Goal: Information Seeking & Learning: Check status

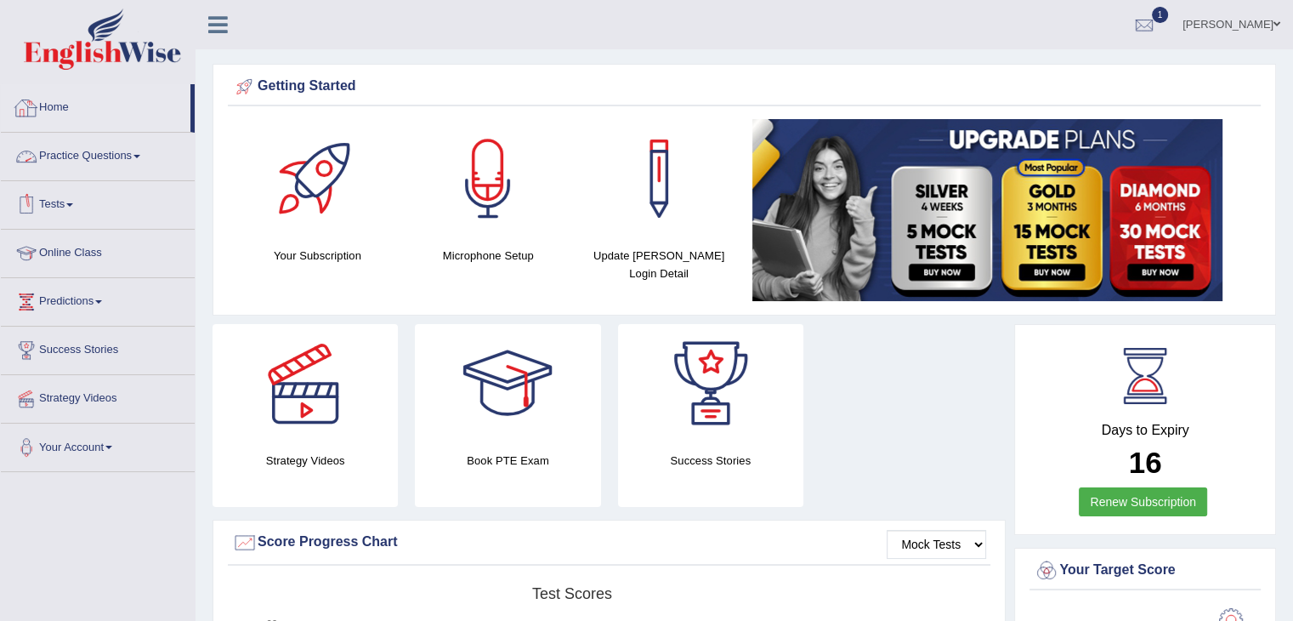
click at [56, 195] on link "Tests" at bounding box center [98, 202] width 194 height 43
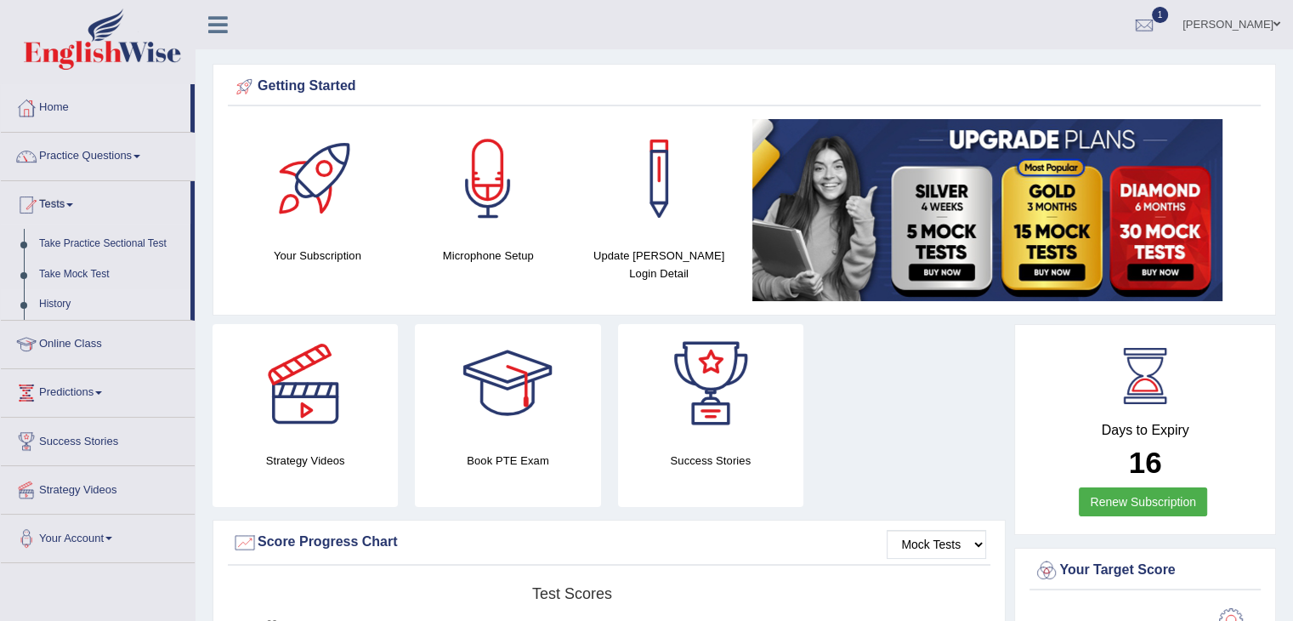
click at [65, 302] on link "History" at bounding box center [110, 304] width 159 height 31
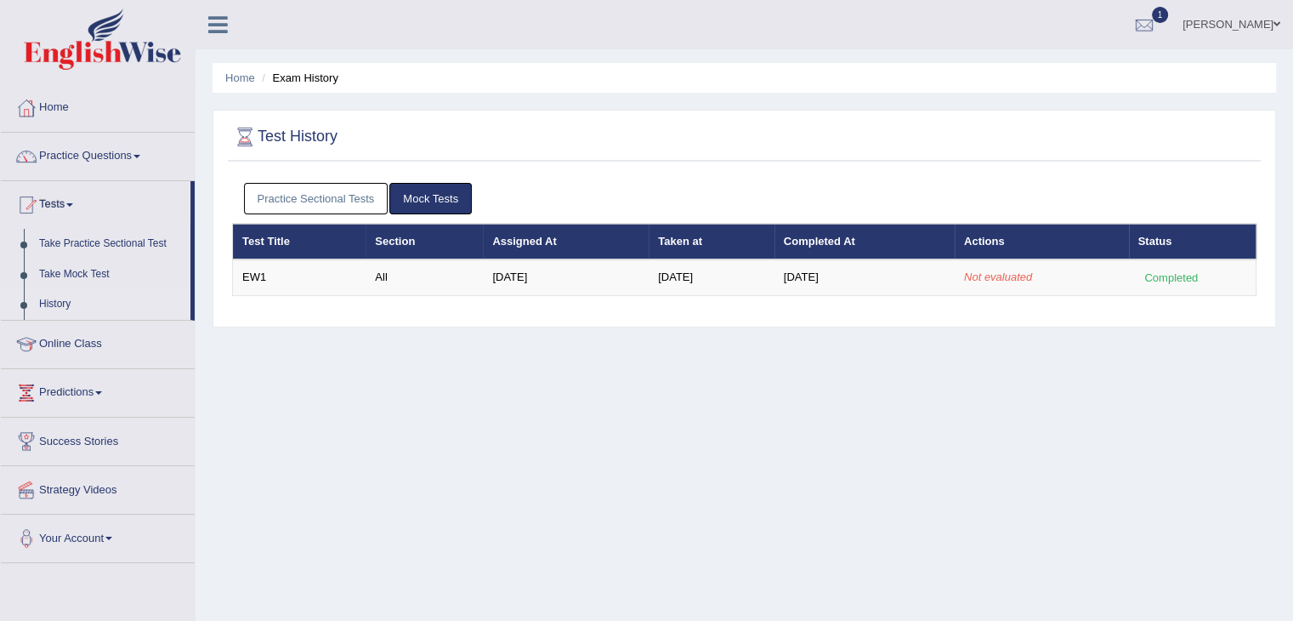
click at [354, 190] on link "Practice Sectional Tests" at bounding box center [316, 198] width 145 height 31
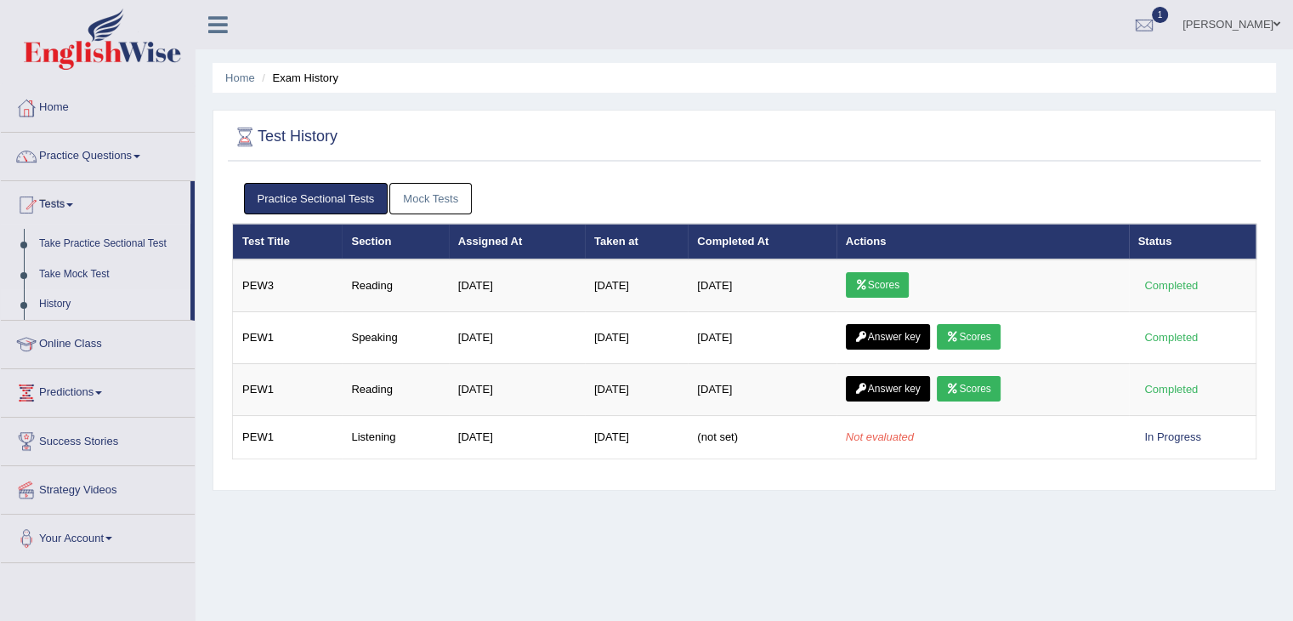
click at [438, 201] on link "Mock Tests" at bounding box center [430, 198] width 82 height 31
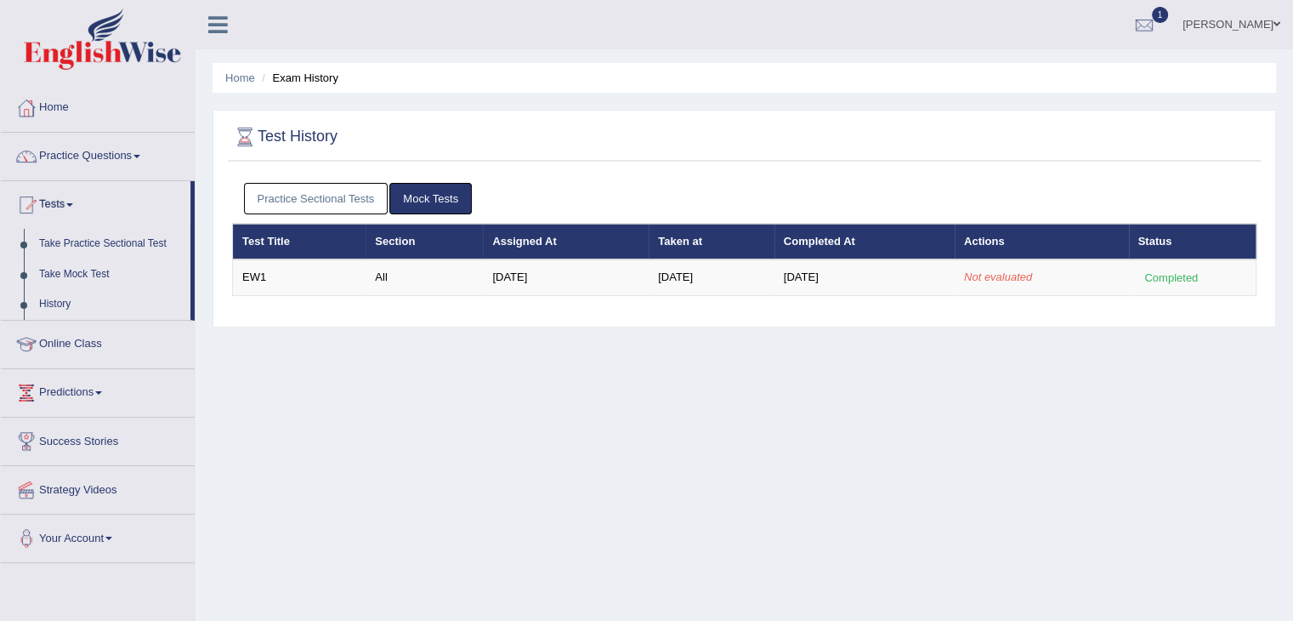
click at [82, 269] on link "Take Mock Test" at bounding box center [110, 274] width 159 height 31
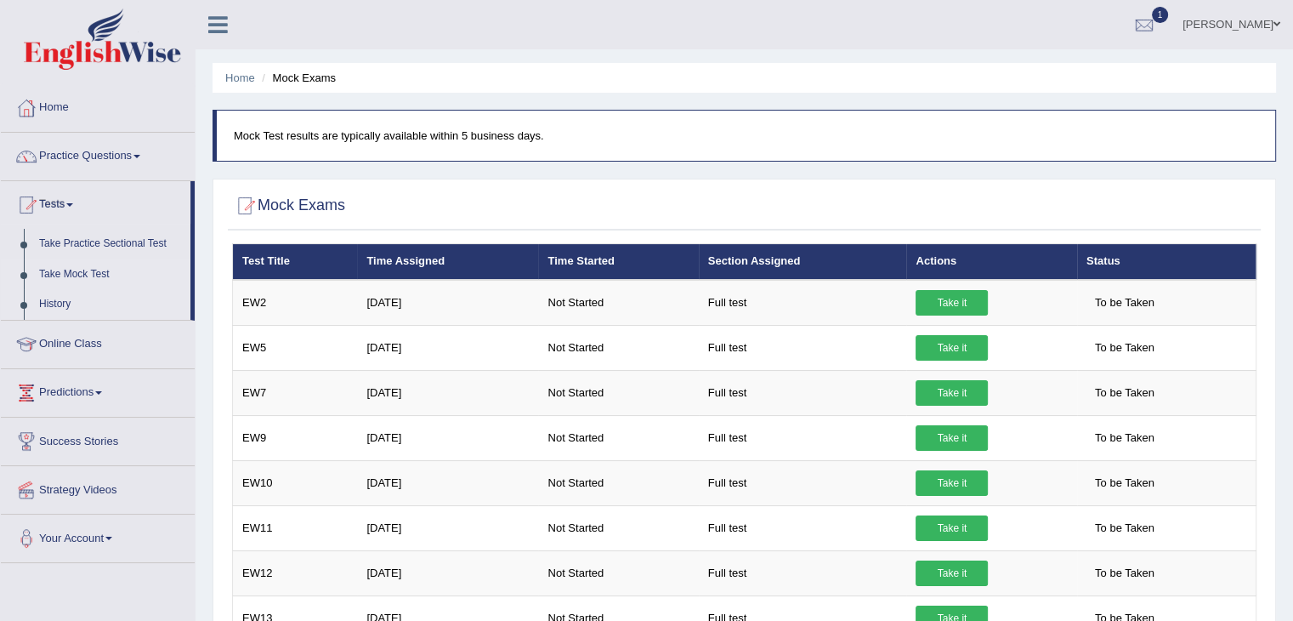
click at [50, 297] on link "History" at bounding box center [110, 304] width 159 height 31
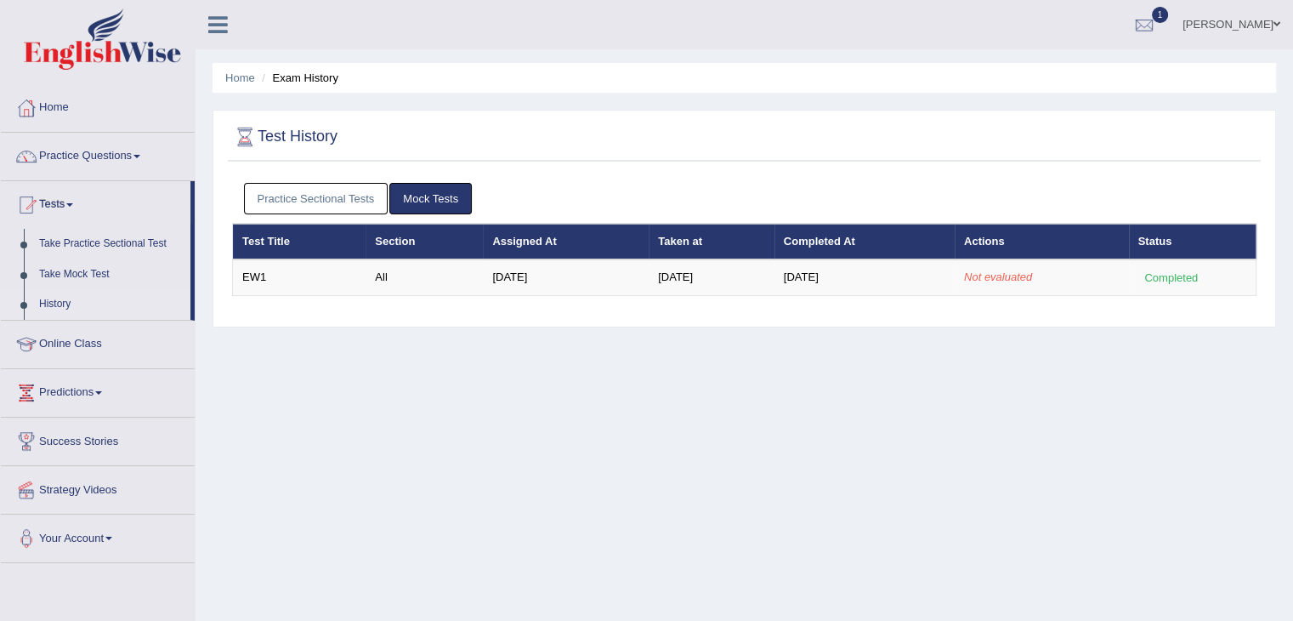
click at [325, 194] on link "Practice Sectional Tests" at bounding box center [316, 198] width 145 height 31
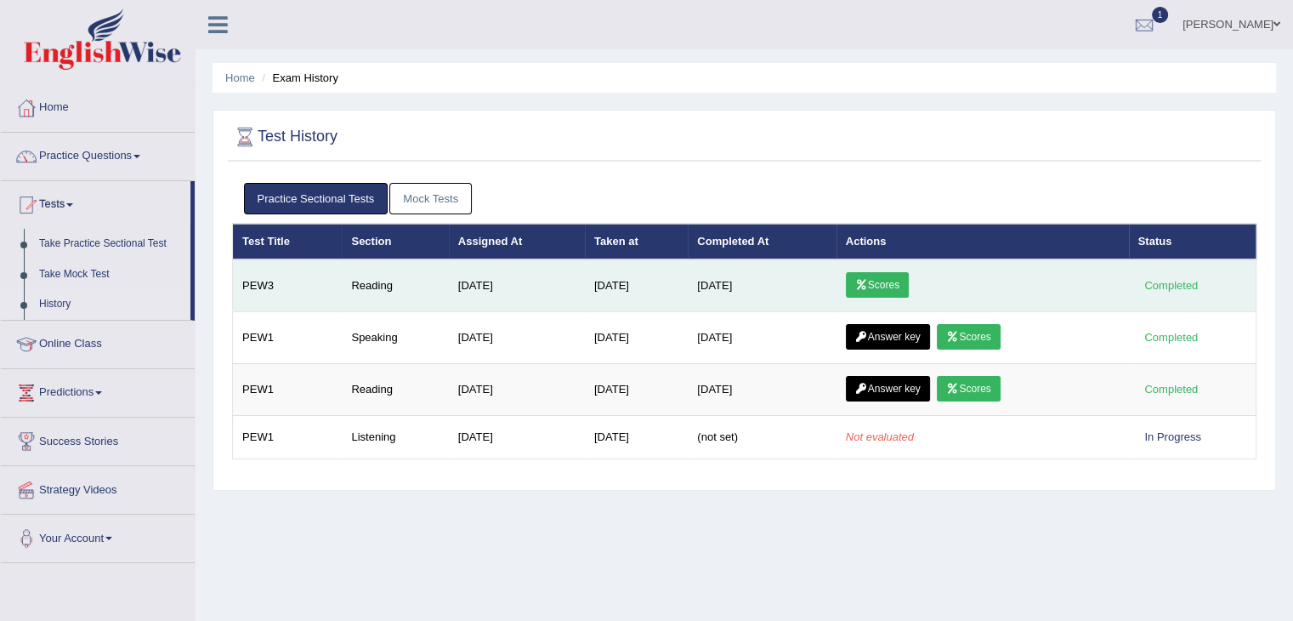
click at [875, 286] on link "Scores" at bounding box center [877, 285] width 63 height 26
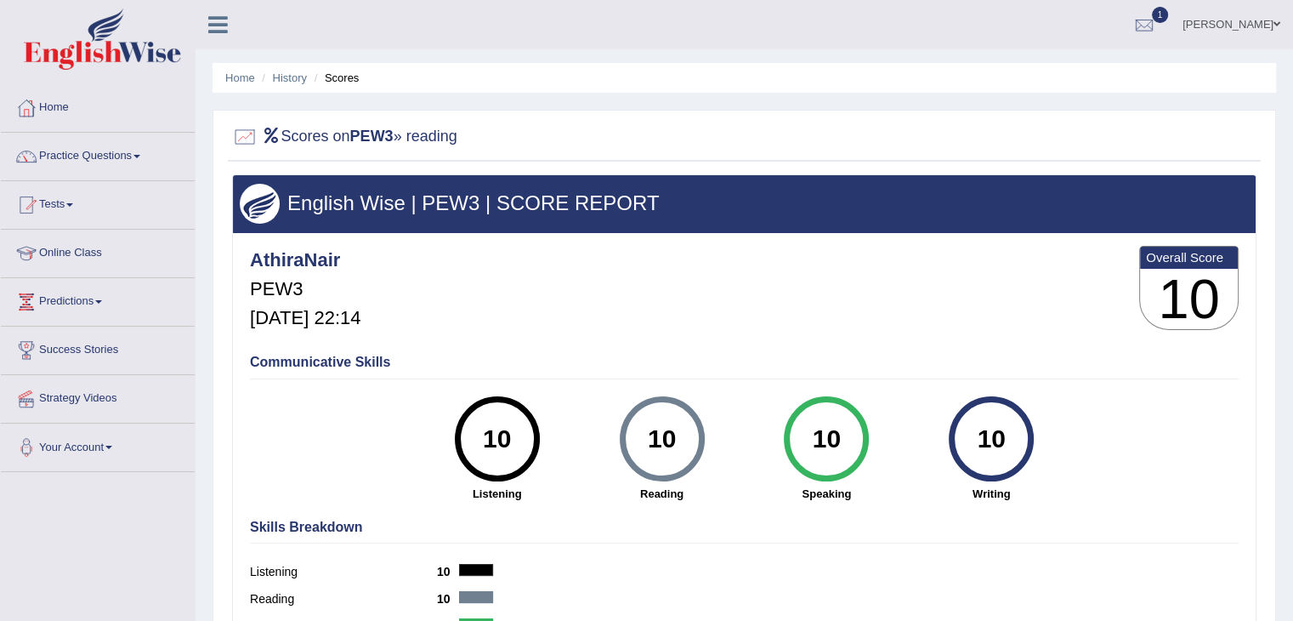
click at [65, 199] on link "Tests" at bounding box center [98, 202] width 194 height 43
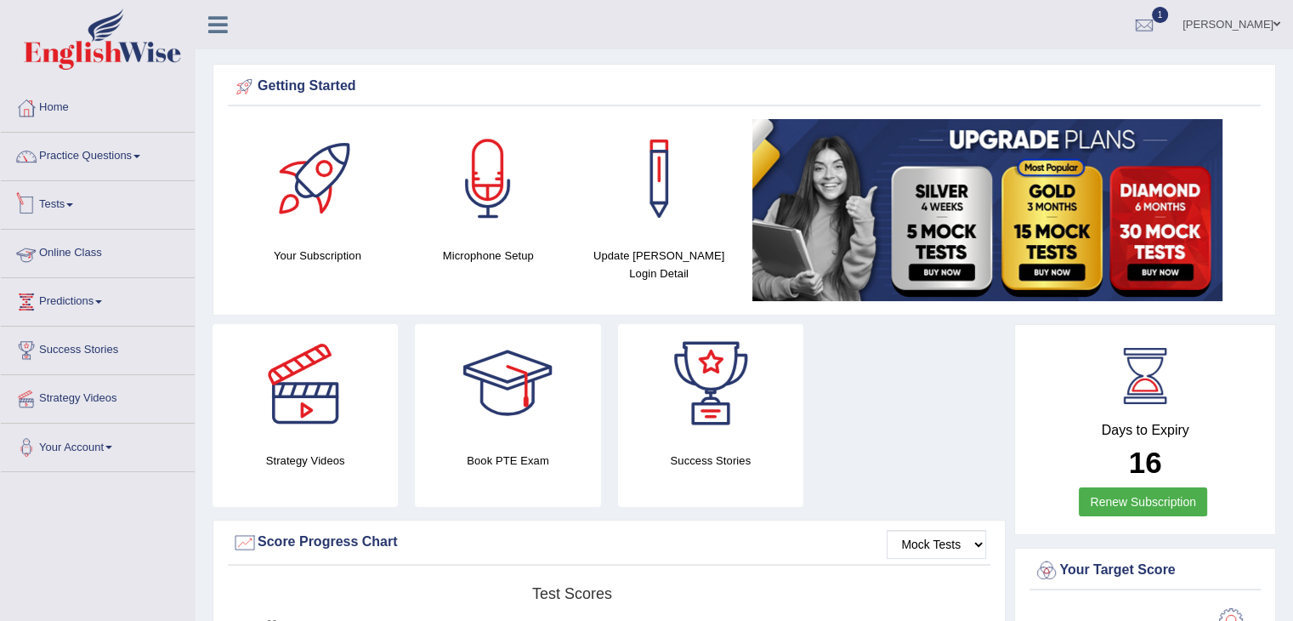
click at [67, 199] on link "Tests" at bounding box center [98, 202] width 194 height 43
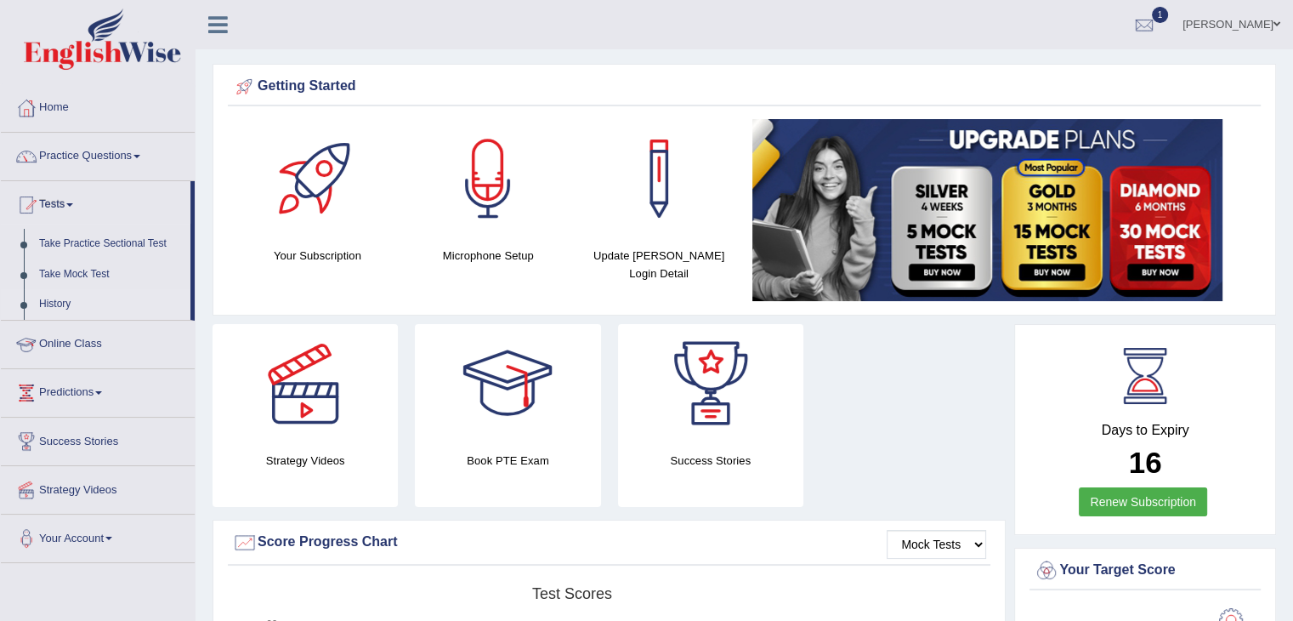
click at [58, 307] on link "History" at bounding box center [110, 304] width 159 height 31
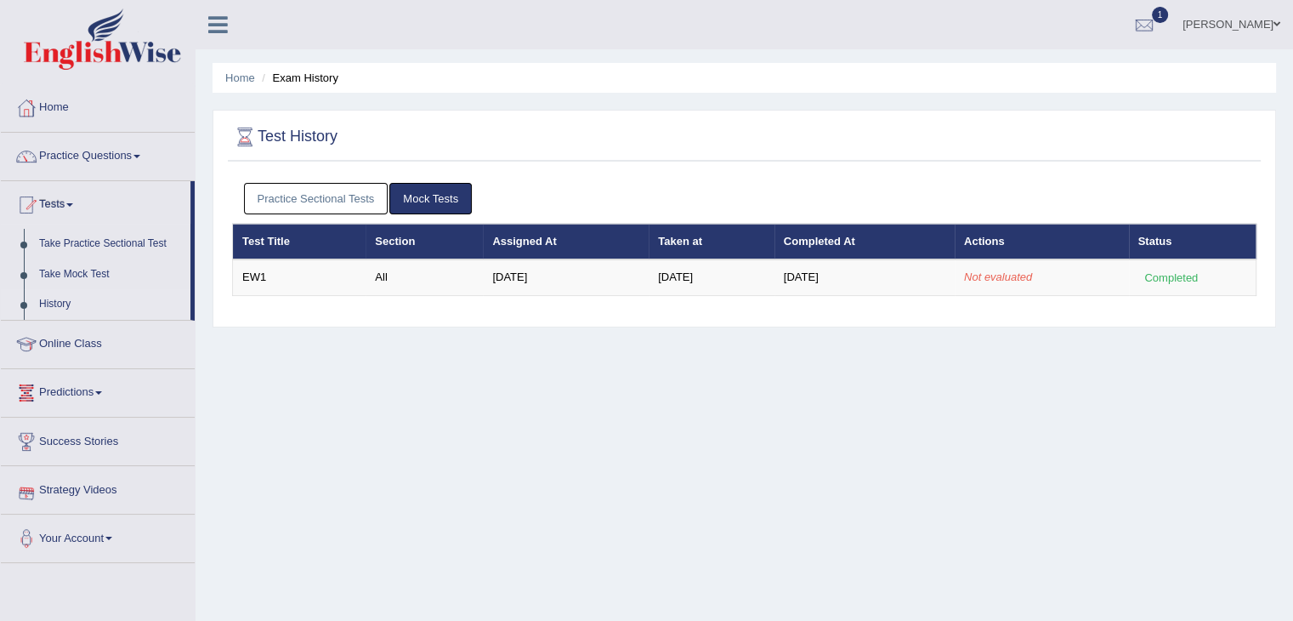
click at [75, 487] on link "Strategy Videos" at bounding box center [98, 487] width 194 height 43
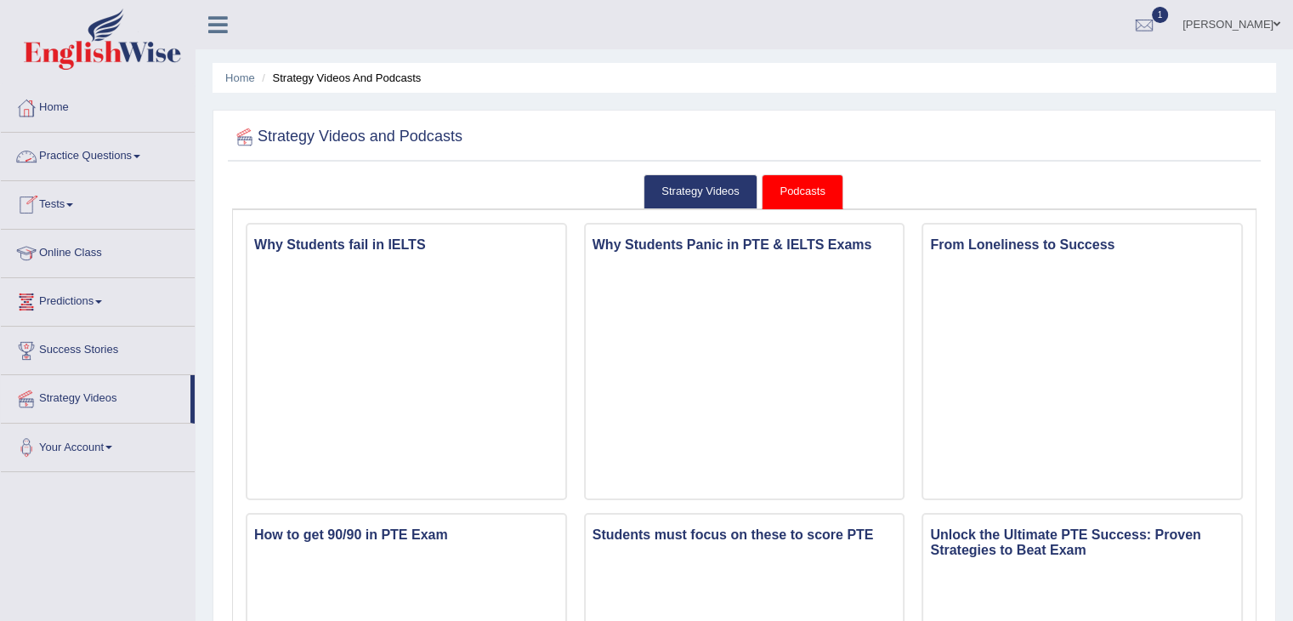
click at [65, 213] on link "Tests" at bounding box center [98, 202] width 194 height 43
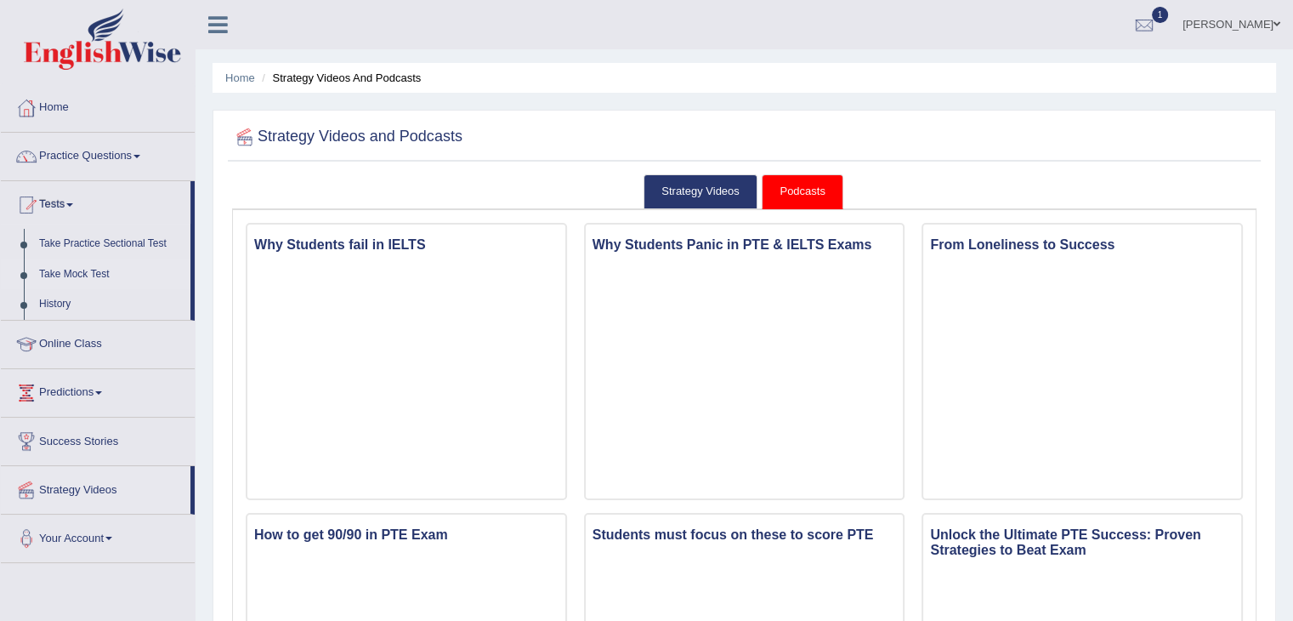
click at [77, 276] on link "Take Mock Test" at bounding box center [110, 274] width 159 height 31
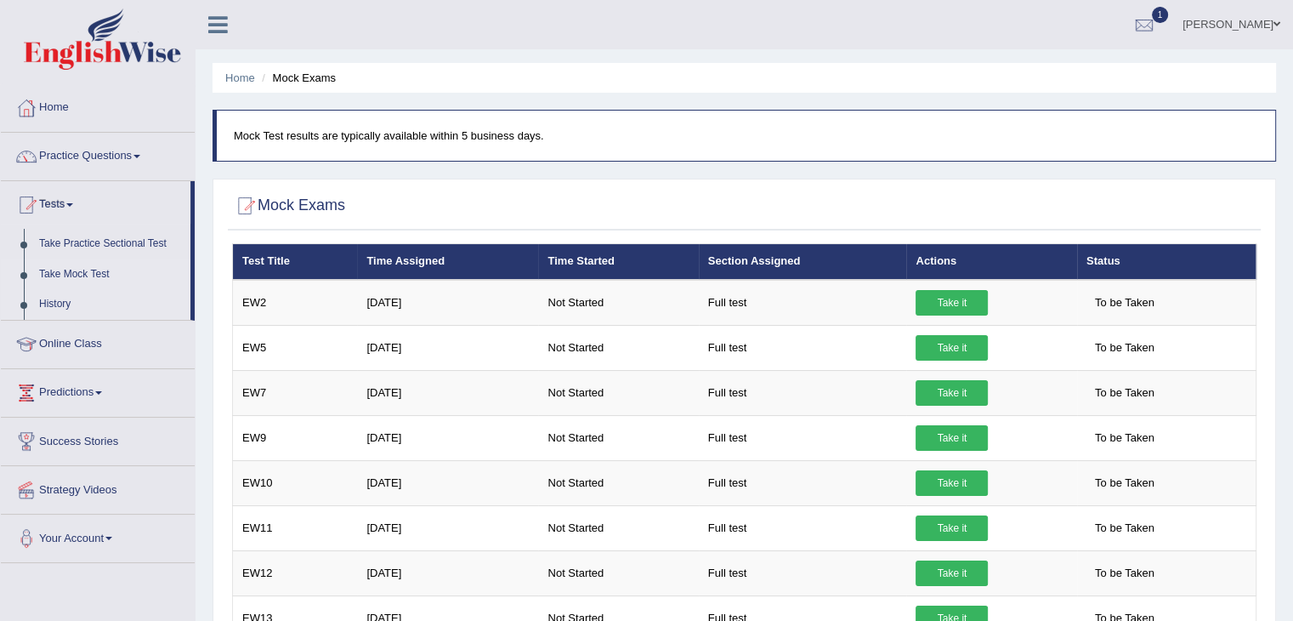
click at [48, 303] on link "History" at bounding box center [110, 304] width 159 height 31
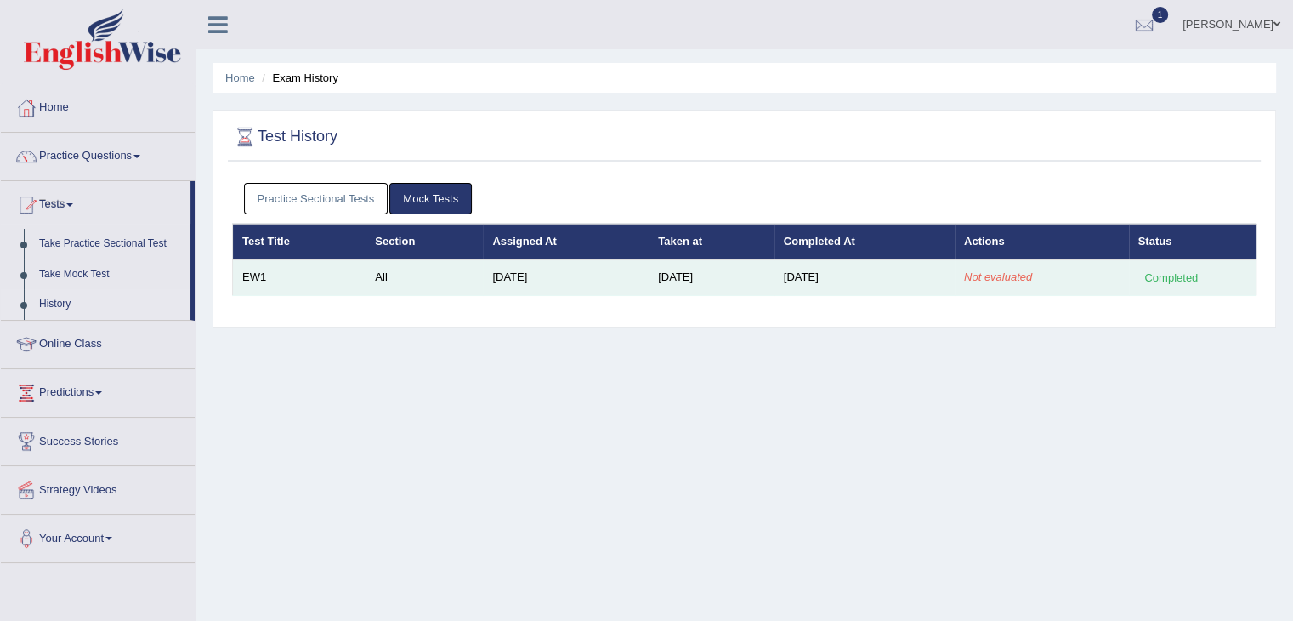
click at [987, 270] on em "Not evaluated" at bounding box center [998, 276] width 68 height 13
click at [1165, 277] on div "Completed" at bounding box center [1171, 278] width 66 height 18
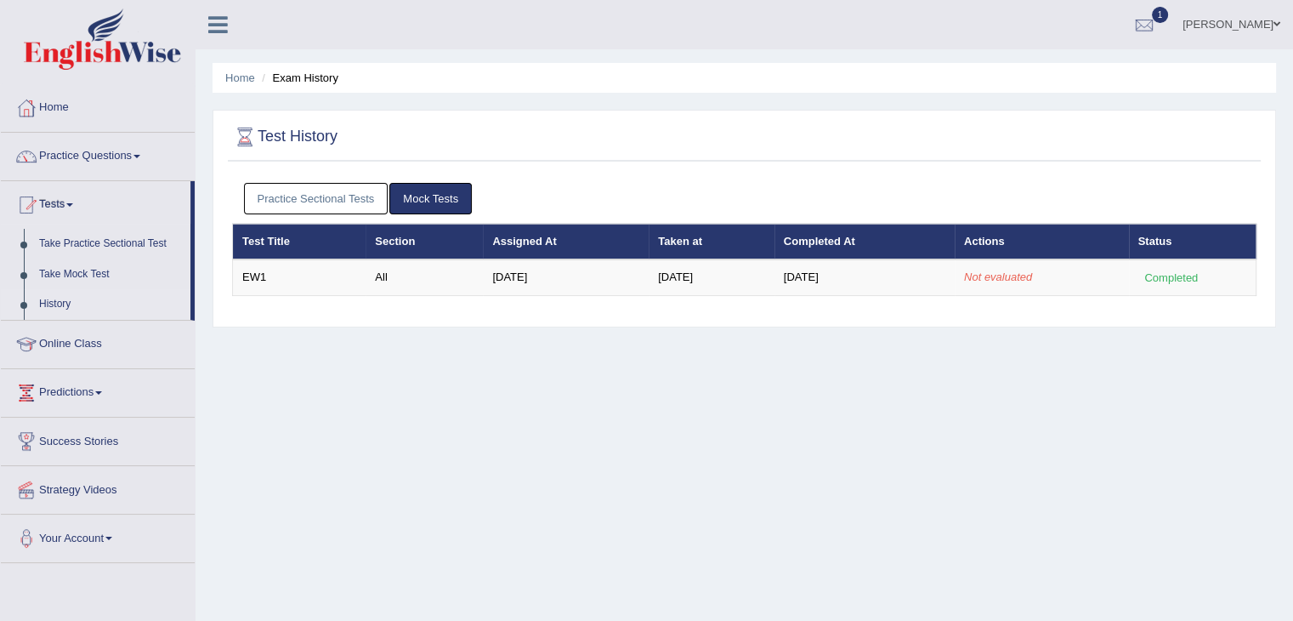
click at [656, 461] on div "Home Exam History Test History Practice Sectional Tests Mock Tests Test Title S…" at bounding box center [744, 425] width 1097 height 850
click at [82, 387] on link "Predictions" at bounding box center [98, 390] width 194 height 43
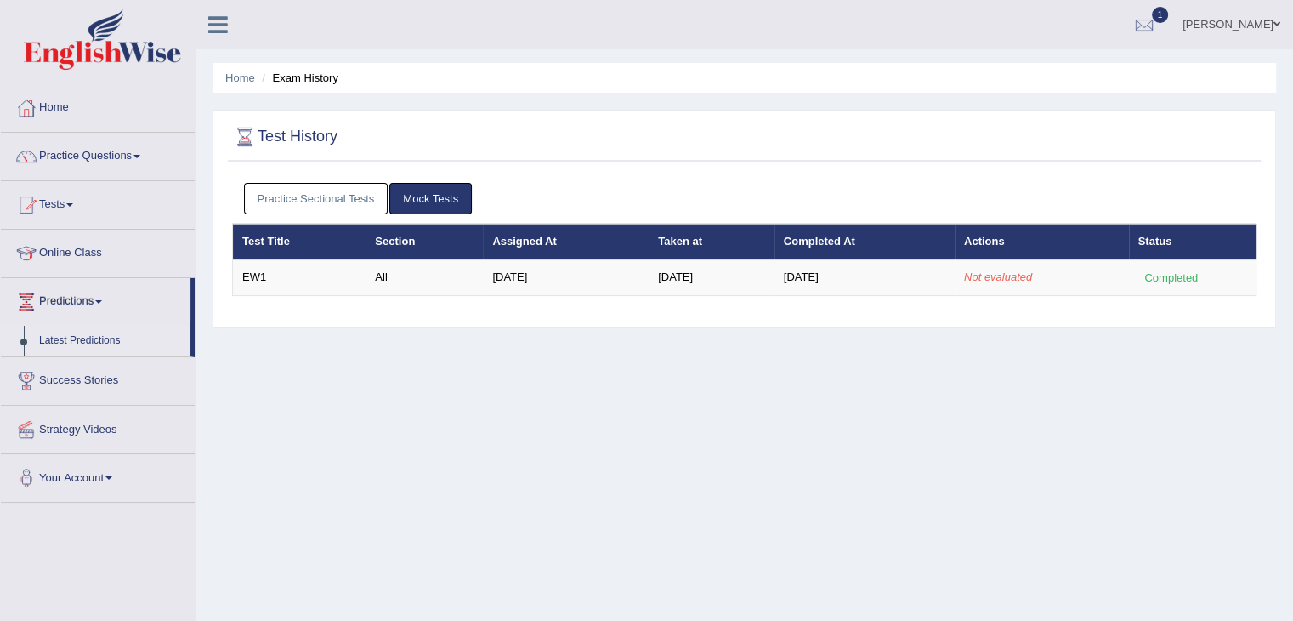
click at [68, 337] on link "Latest Predictions" at bounding box center [110, 341] width 159 height 31
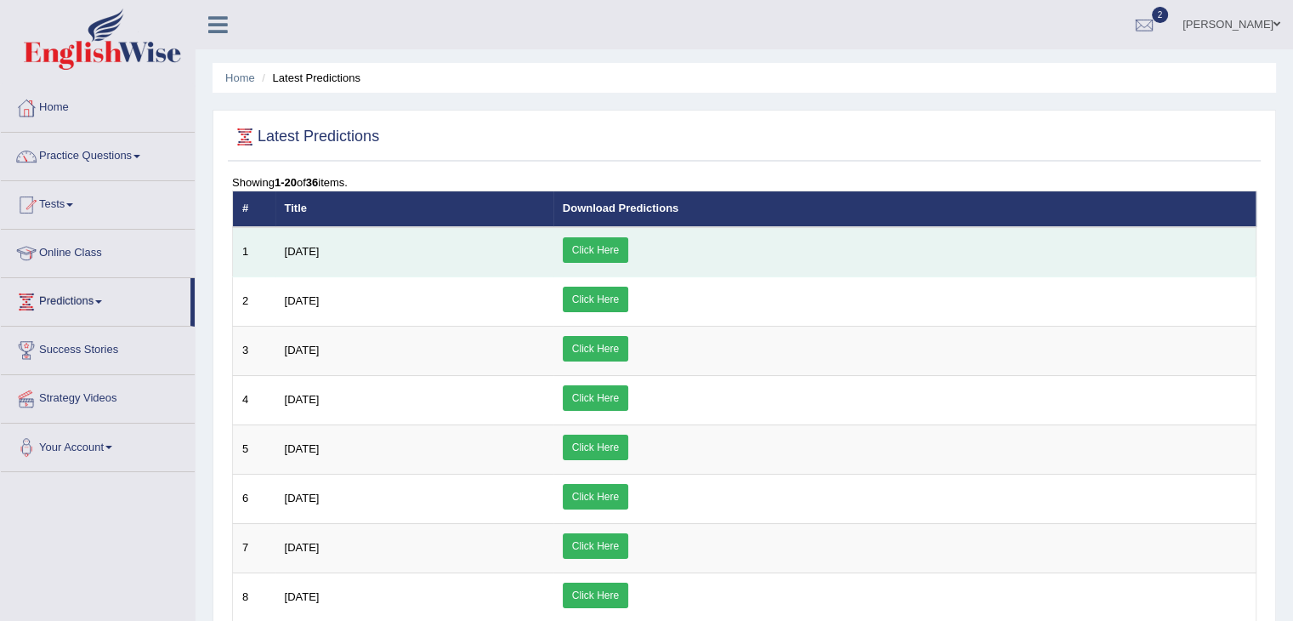
drag, startPoint x: 0, startPoint y: 0, endPoint x: 716, endPoint y: 235, distance: 753.5
click at [628, 237] on link "Click Here" at bounding box center [595, 250] width 65 height 26
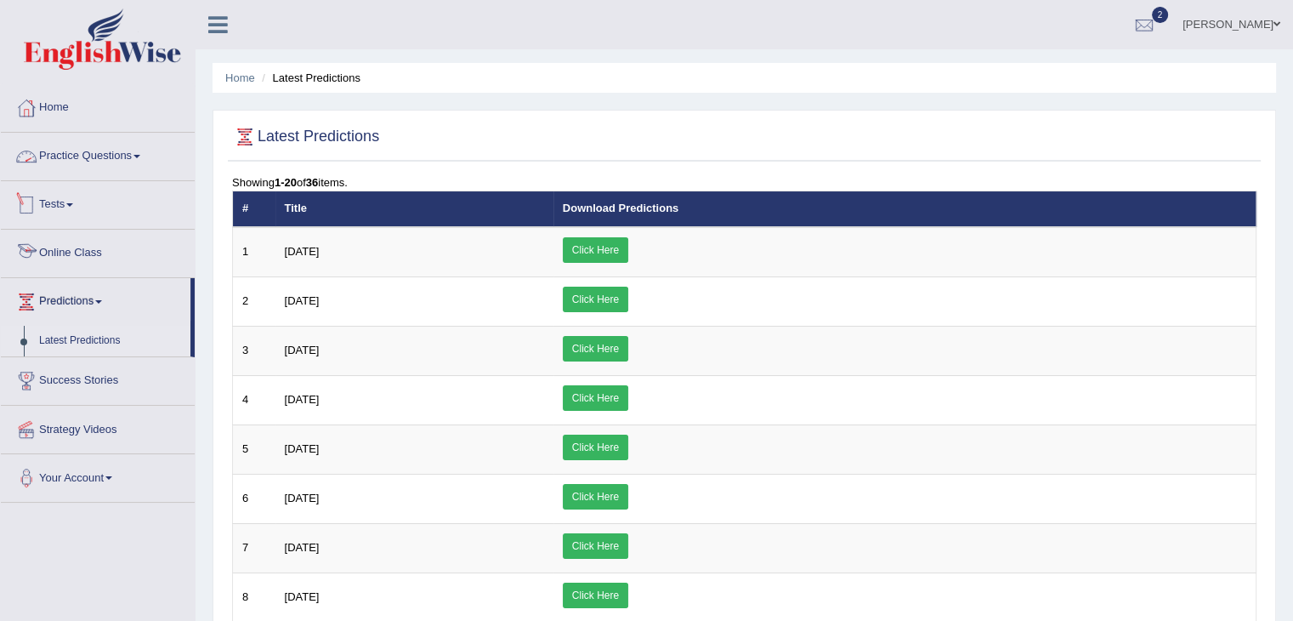
click at [47, 196] on link "Tests" at bounding box center [98, 202] width 194 height 43
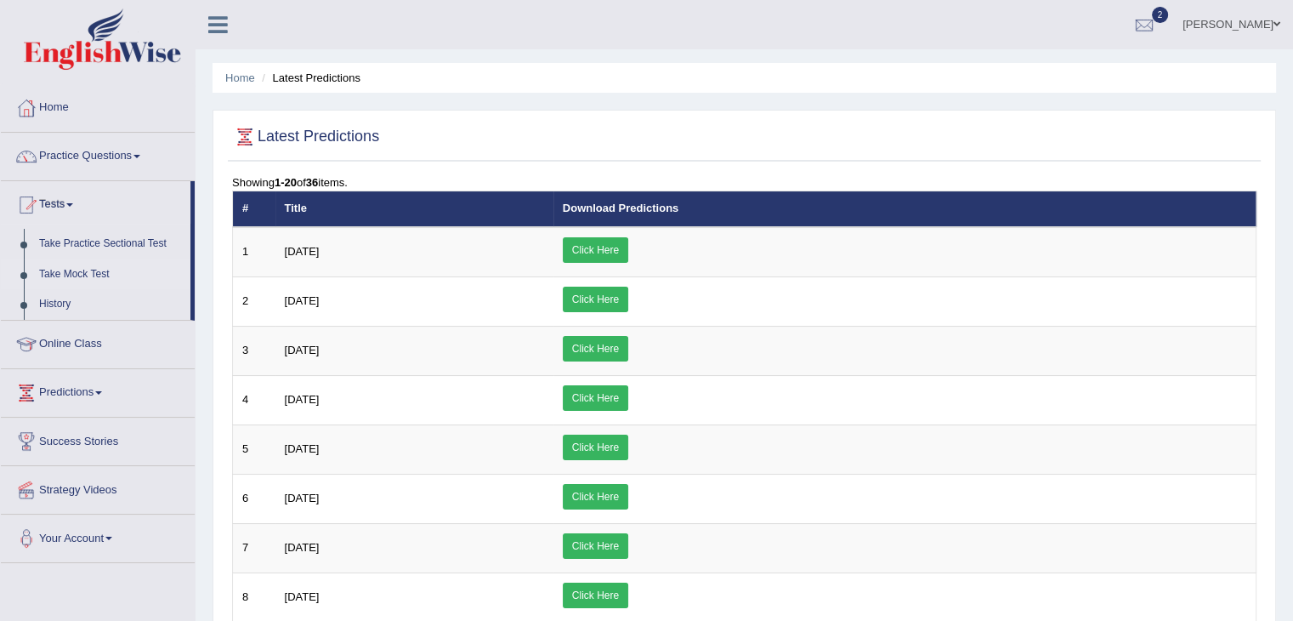
click at [63, 273] on link "Take Mock Test" at bounding box center [110, 274] width 159 height 31
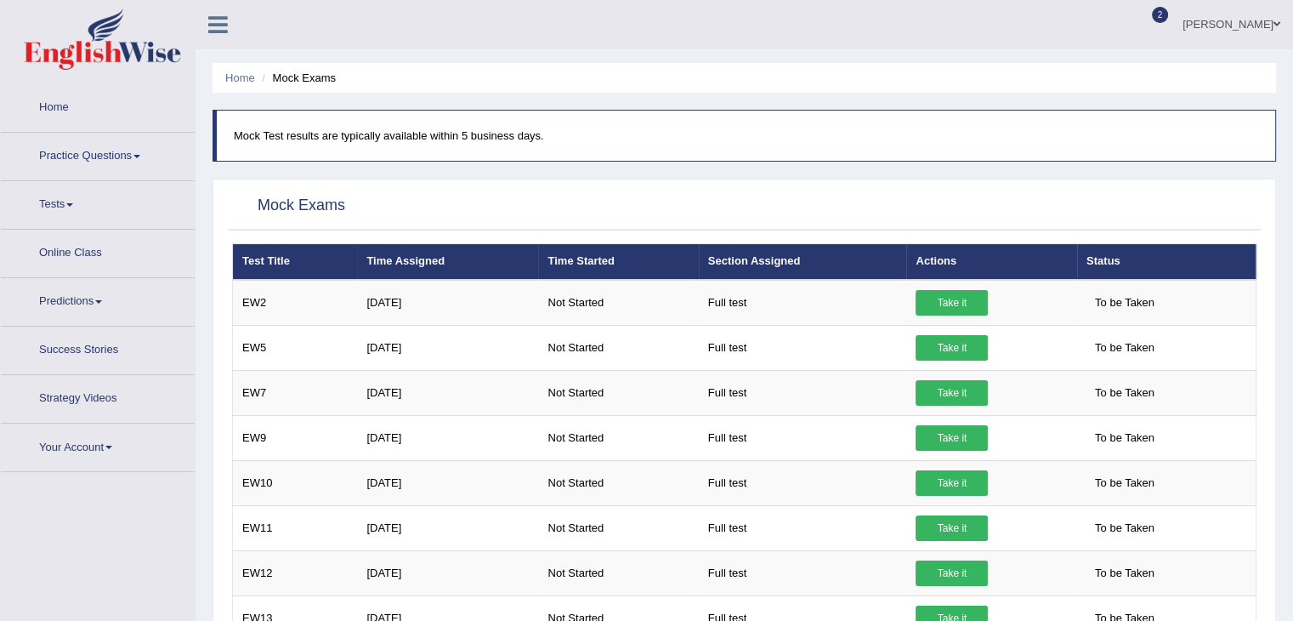
click at [34, 171] on link "Practice Questions" at bounding box center [98, 154] width 194 height 43
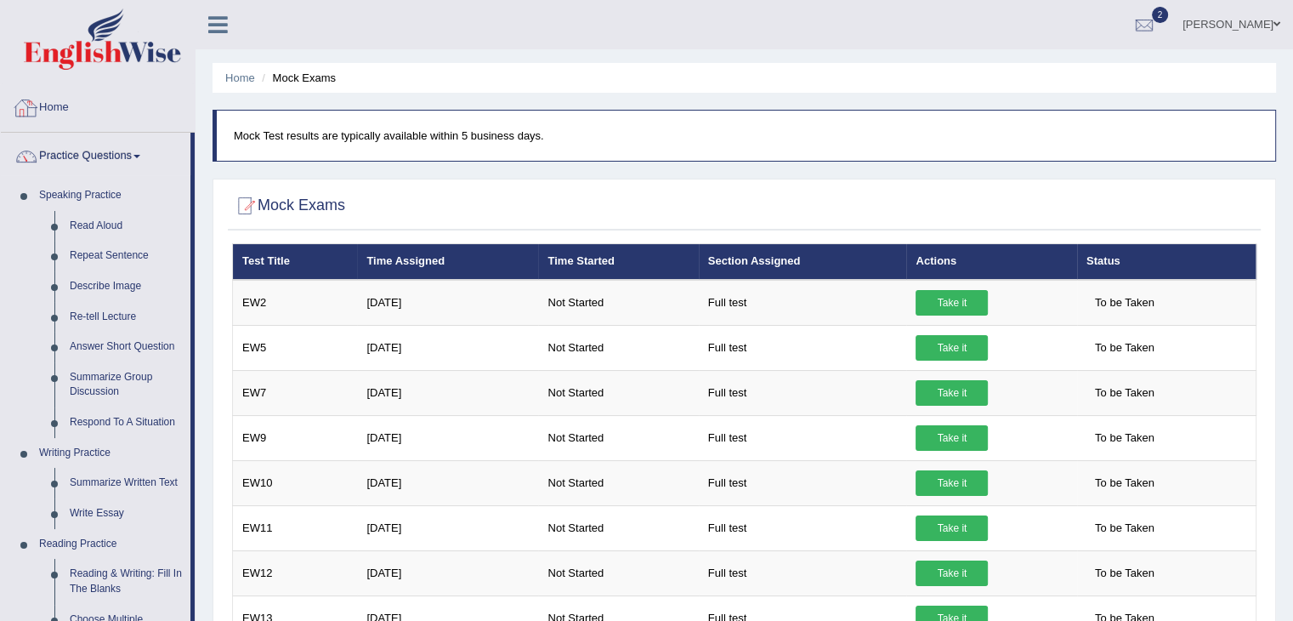
click at [49, 103] on link "Home" at bounding box center [98, 105] width 194 height 43
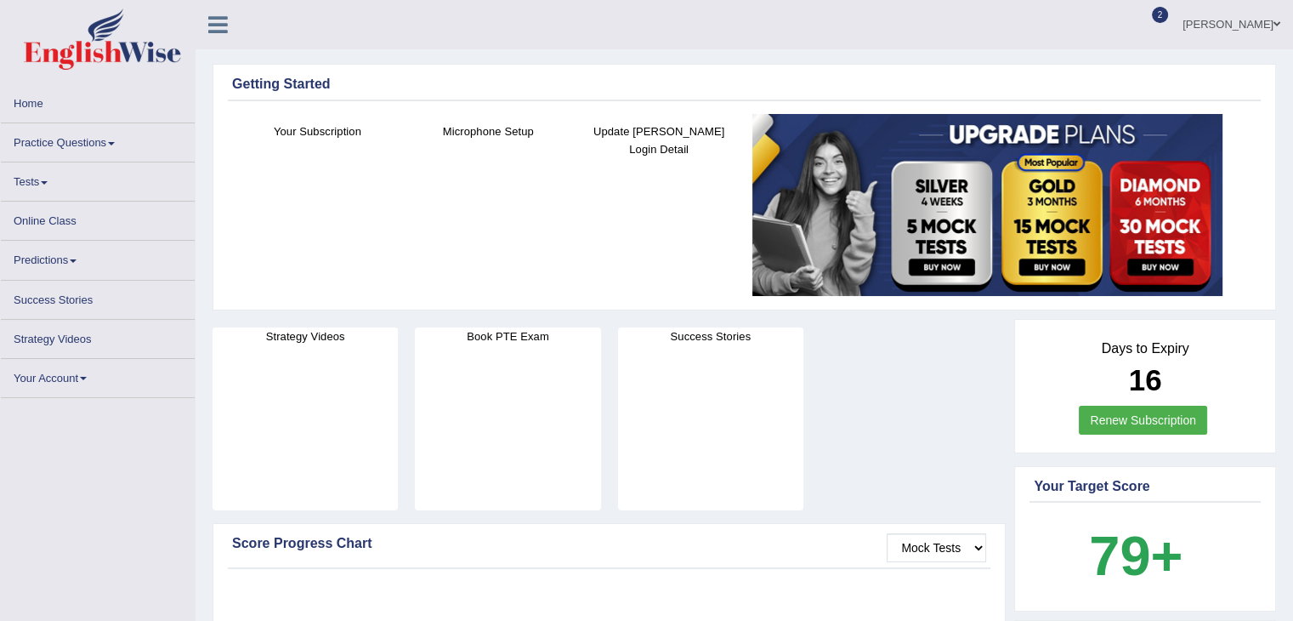
click at [37, 180] on link "Tests" at bounding box center [98, 178] width 194 height 33
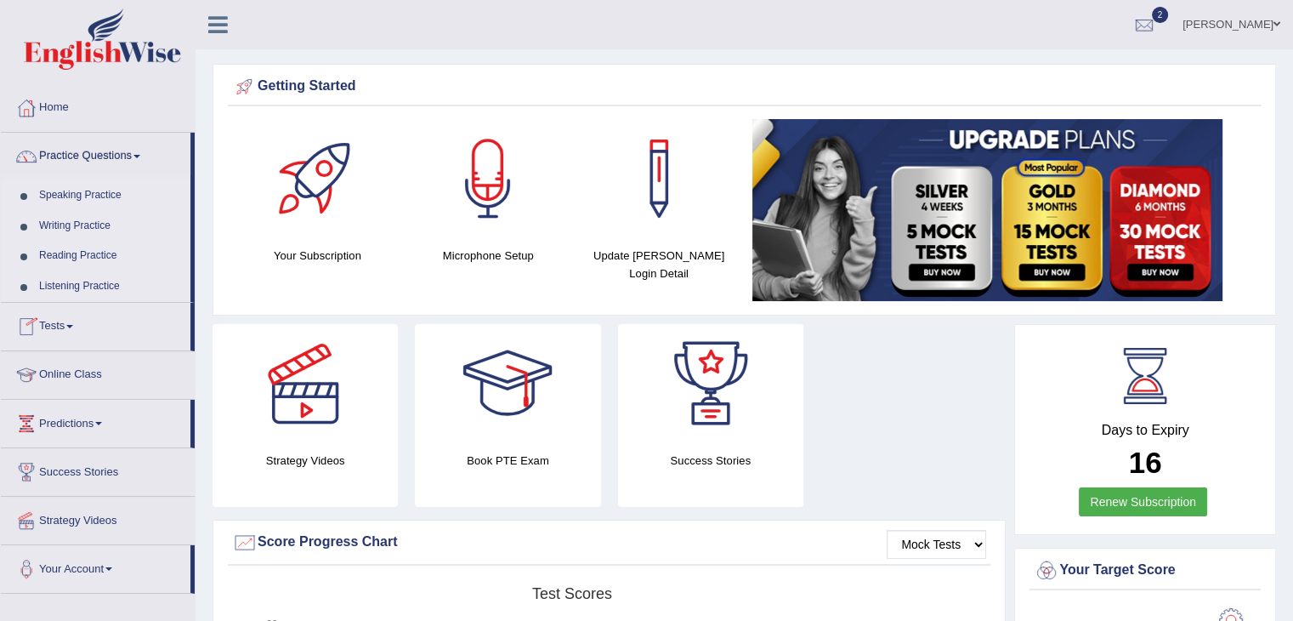
click at [61, 326] on link "Tests" at bounding box center [96, 324] width 190 height 43
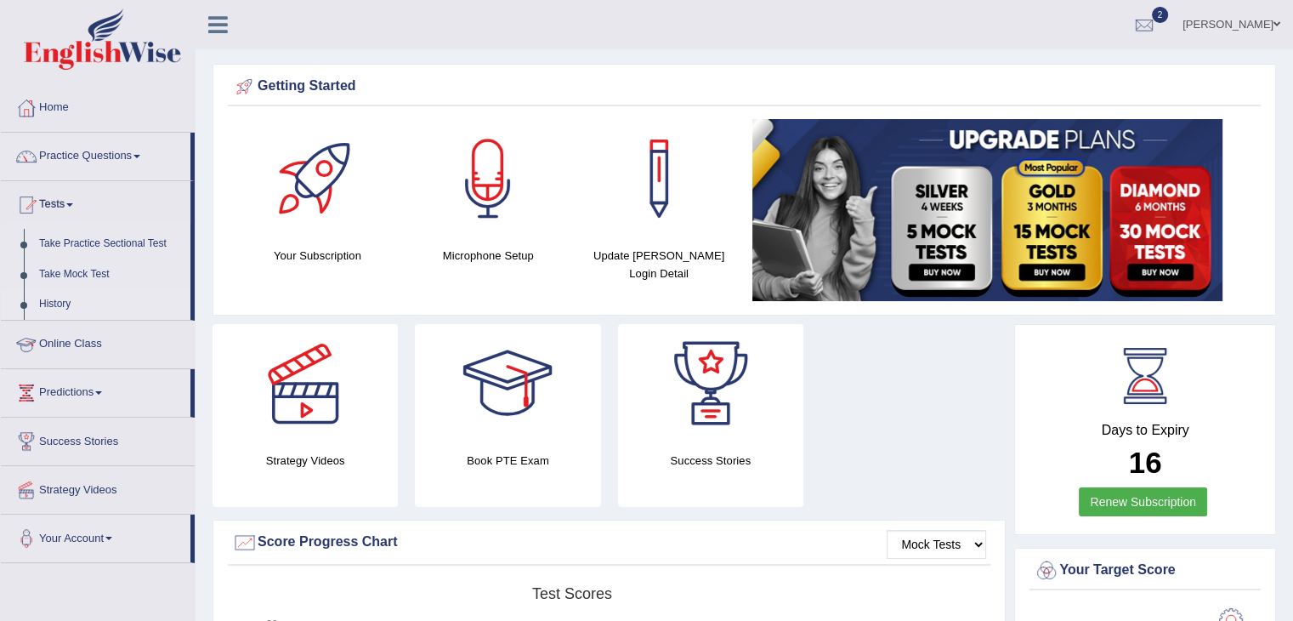
click at [56, 306] on link "History" at bounding box center [110, 304] width 159 height 31
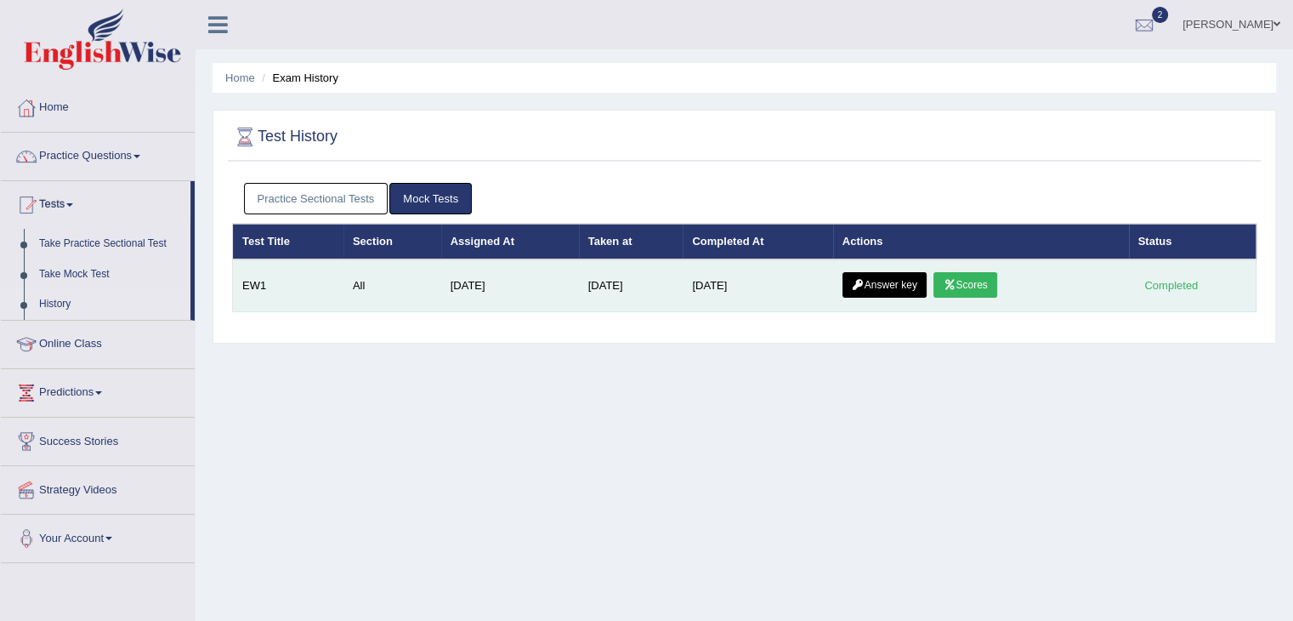
click at [988, 288] on link "Scores" at bounding box center [964, 285] width 63 height 26
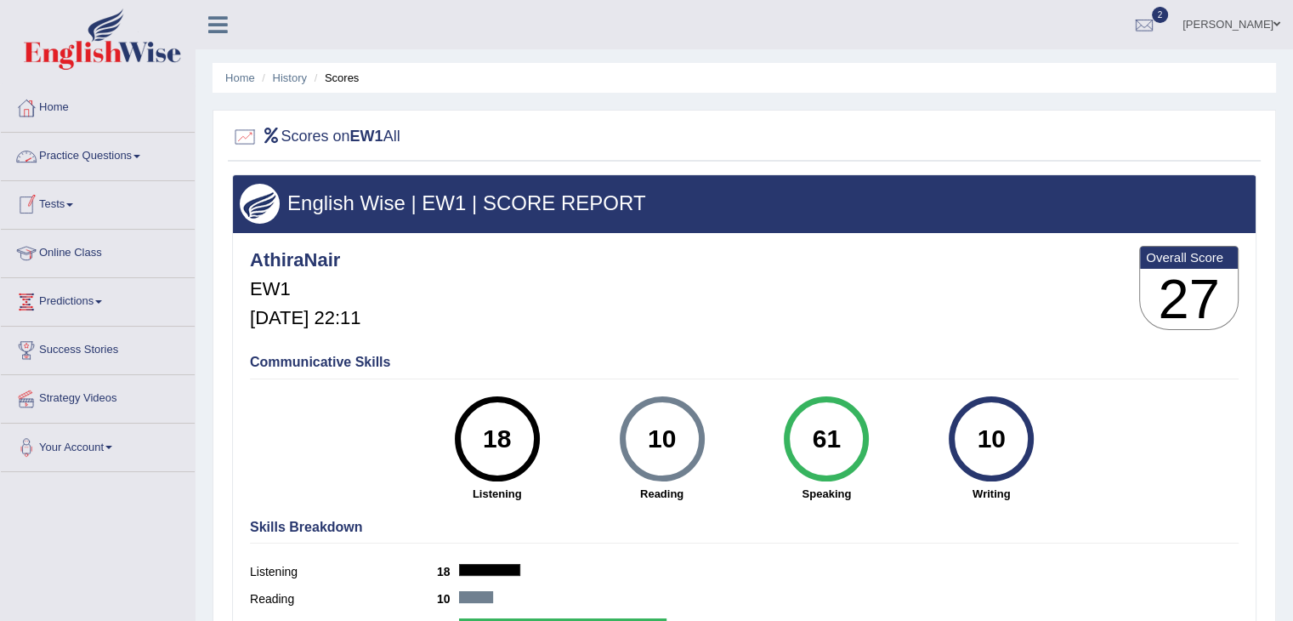
click at [70, 202] on link "Tests" at bounding box center [98, 202] width 194 height 43
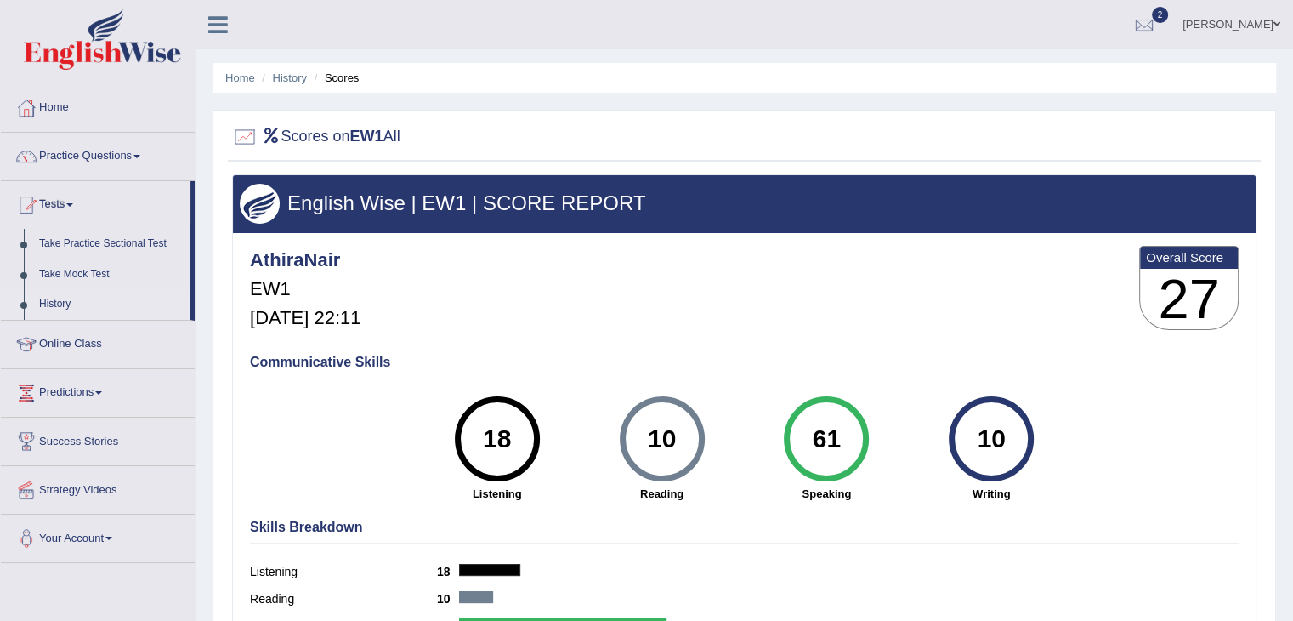
click at [54, 301] on link "History" at bounding box center [110, 304] width 159 height 31
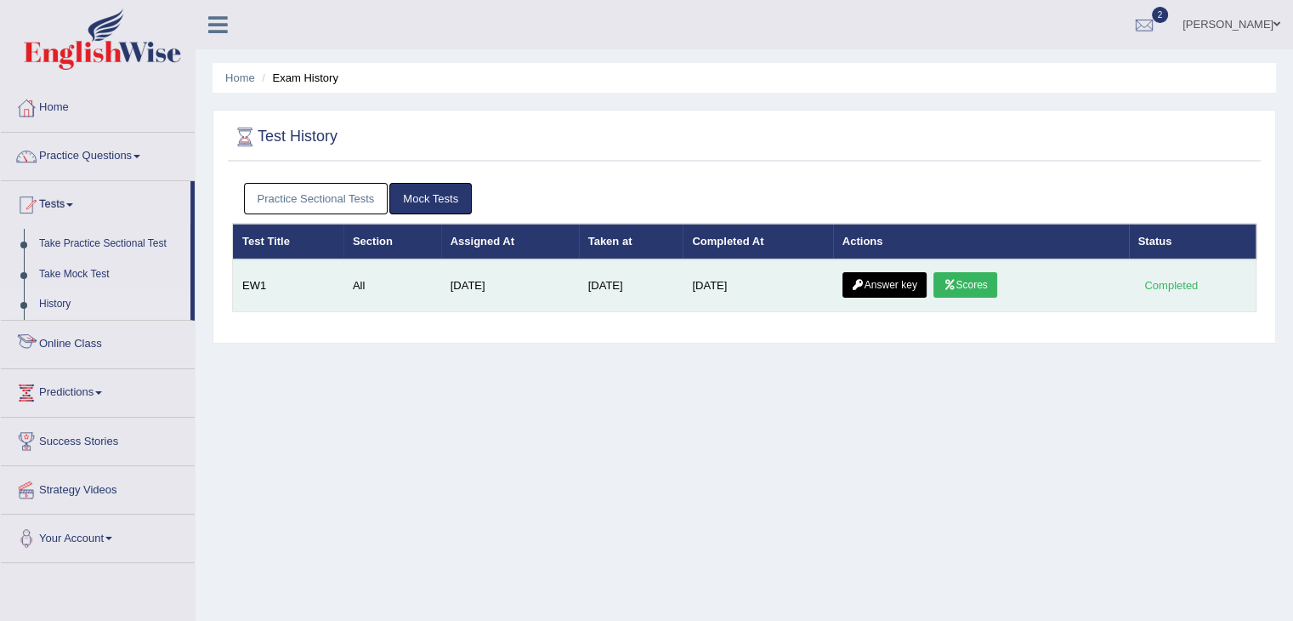
click at [886, 283] on link "Answer key" at bounding box center [884, 285] width 84 height 26
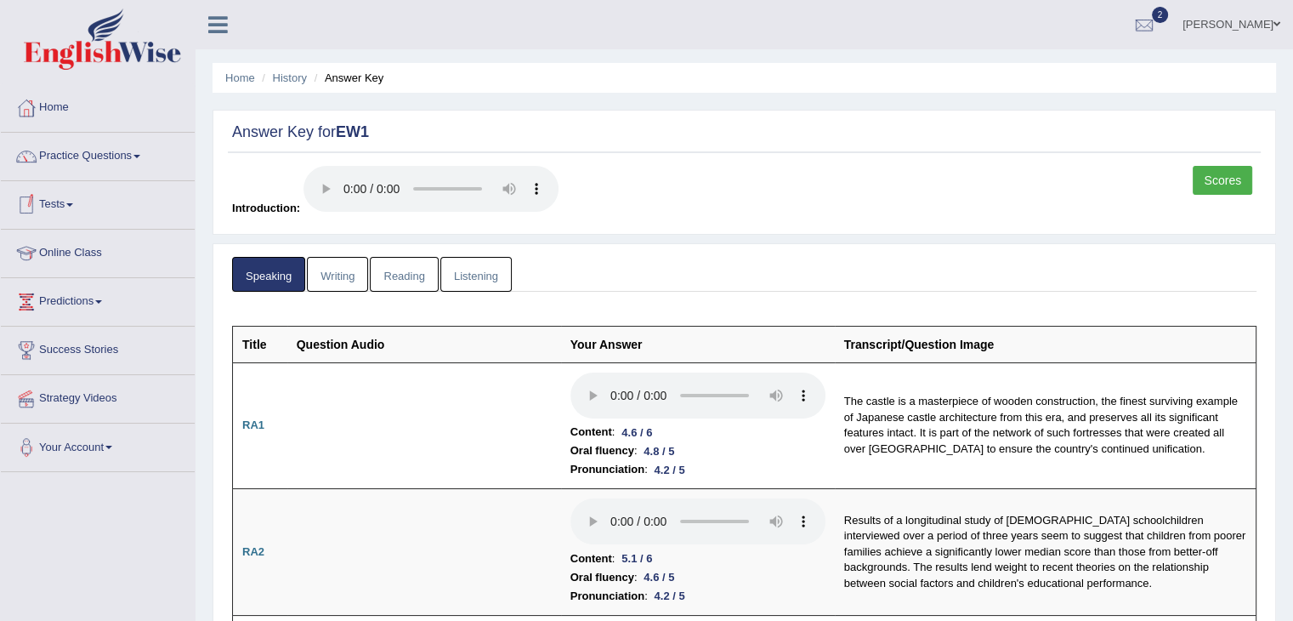
click at [336, 280] on link "Writing" at bounding box center [337, 274] width 61 height 35
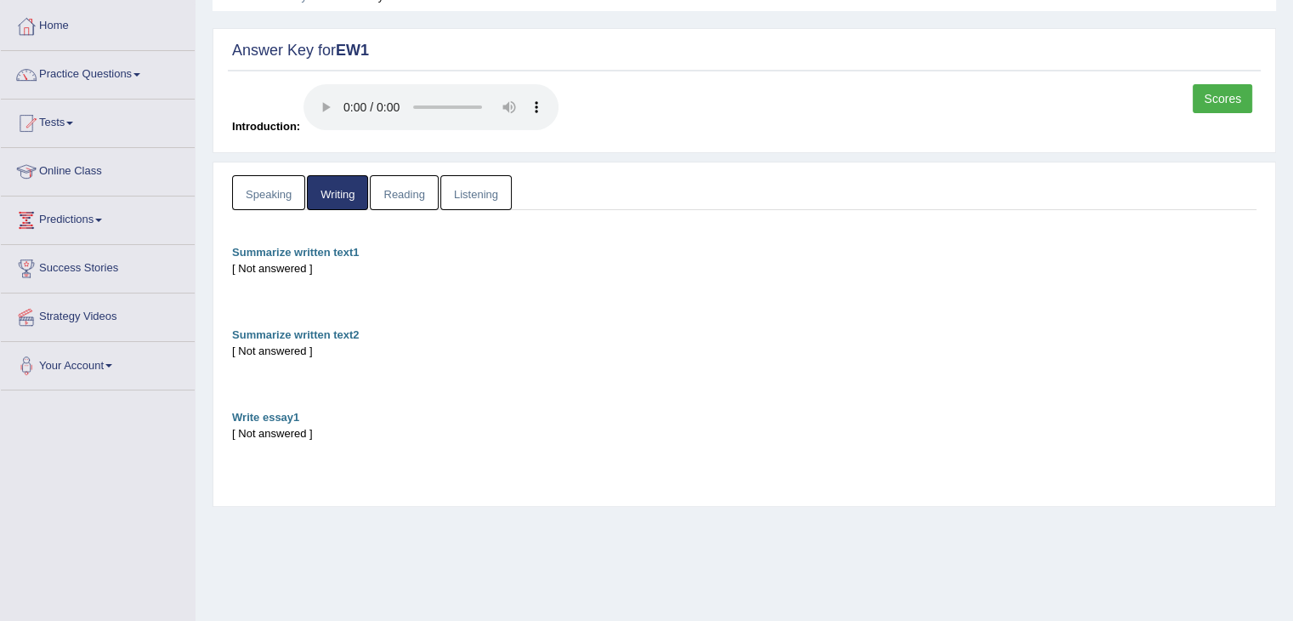
scroll to position [85, 0]
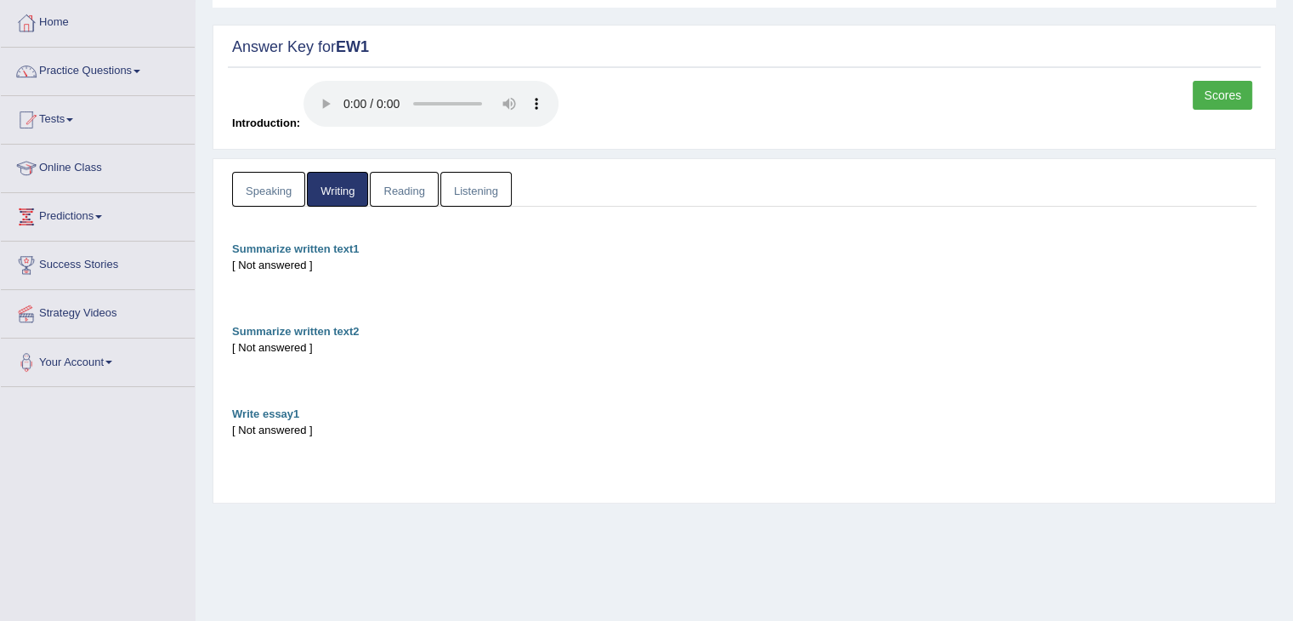
click at [411, 192] on link "Reading" at bounding box center [404, 189] width 68 height 35
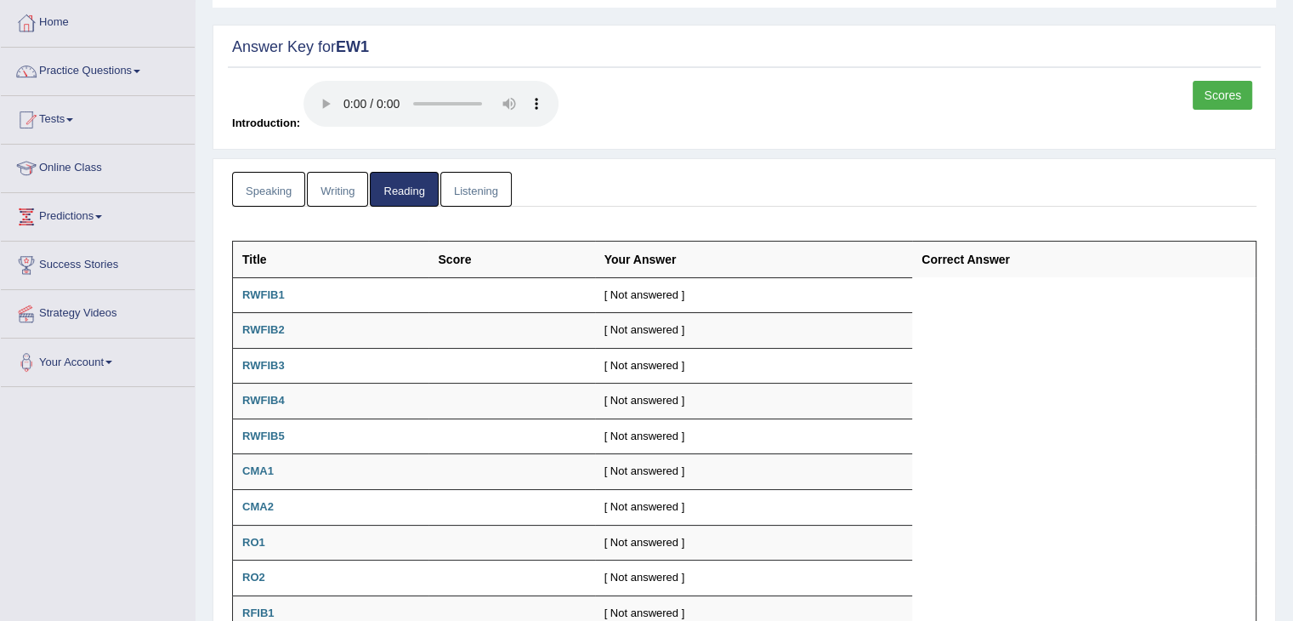
click at [474, 195] on link "Listening" at bounding box center [475, 189] width 71 height 35
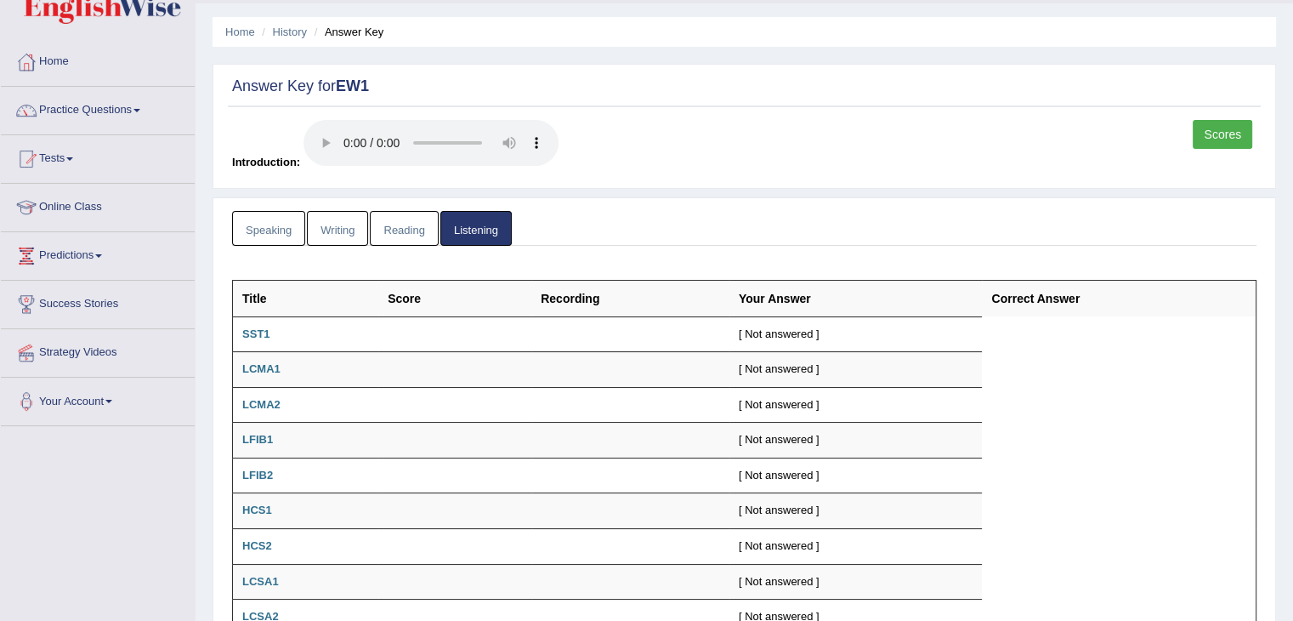
scroll to position [0, 0]
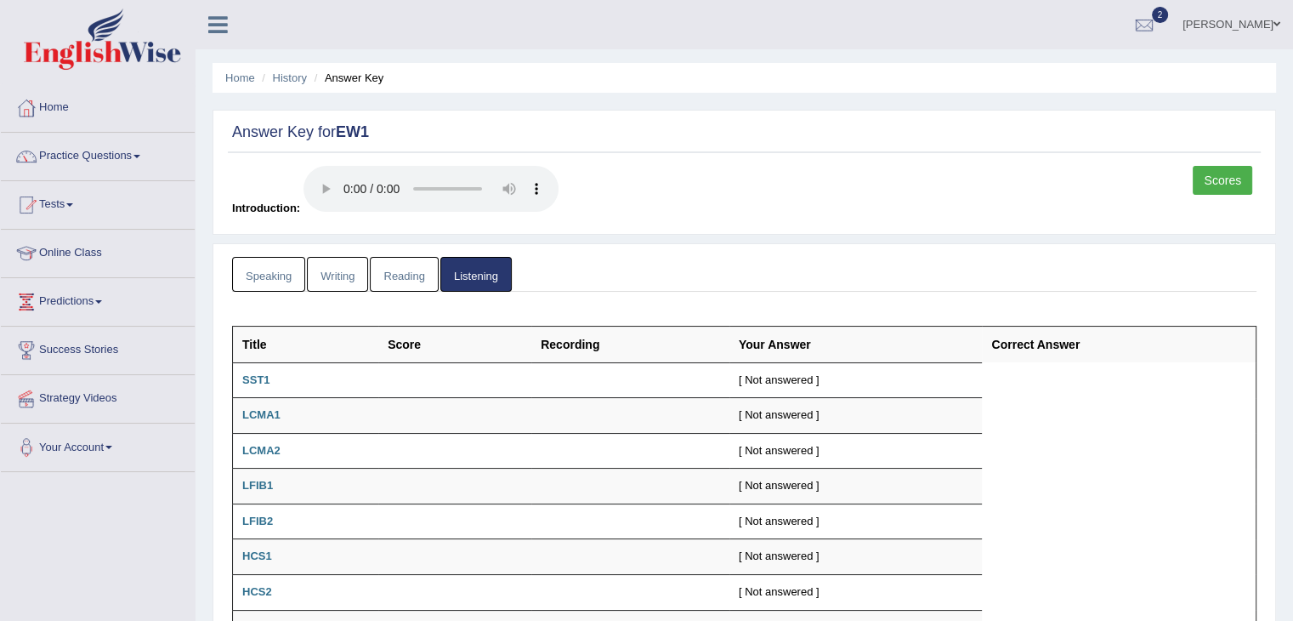
click at [1200, 182] on link "Scores" at bounding box center [1223, 180] width 60 height 29
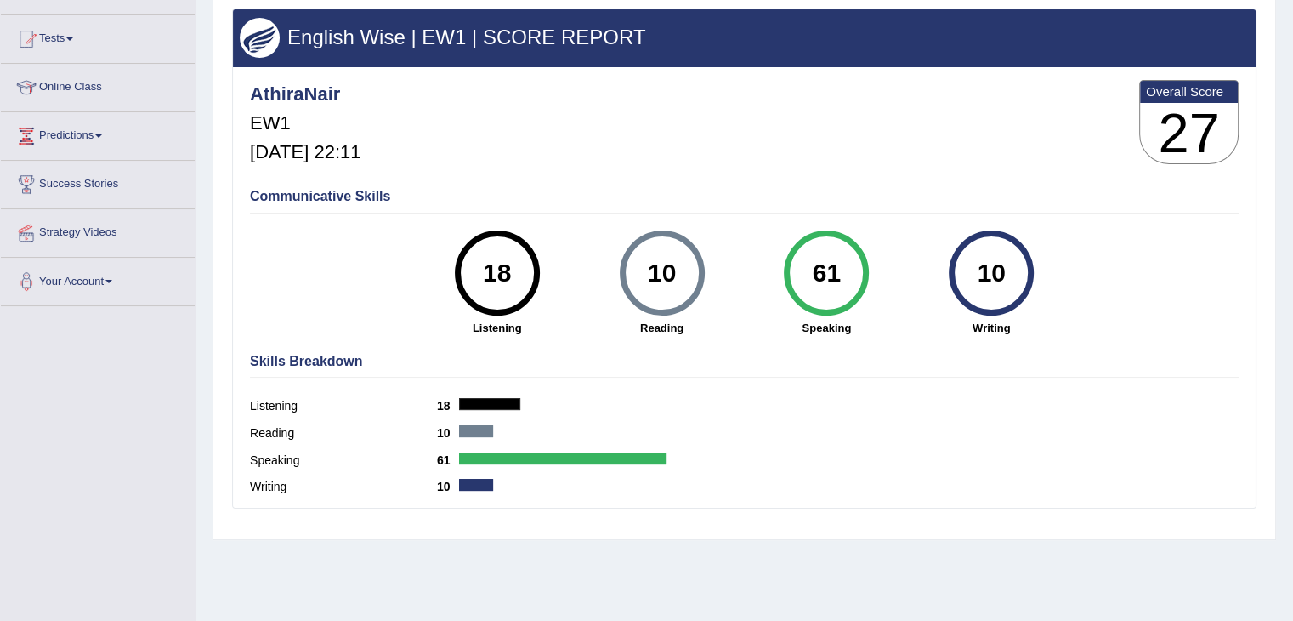
scroll to position [170, 0]
